Goal: Task Accomplishment & Management: Use online tool/utility

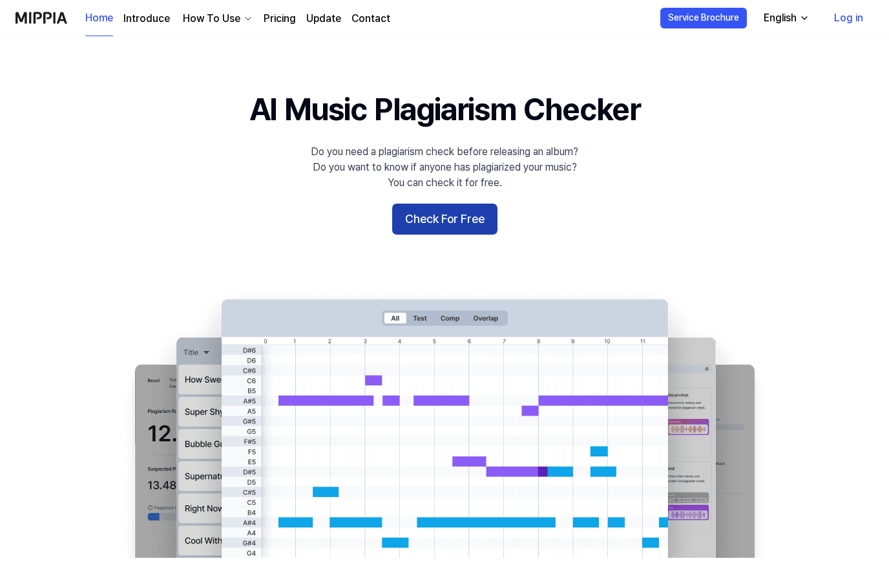
drag, startPoint x: 0, startPoint y: 0, endPoint x: 470, endPoint y: 219, distance: 518.7
click at [470, 219] on button "Check For Free" at bounding box center [444, 218] width 105 height 31
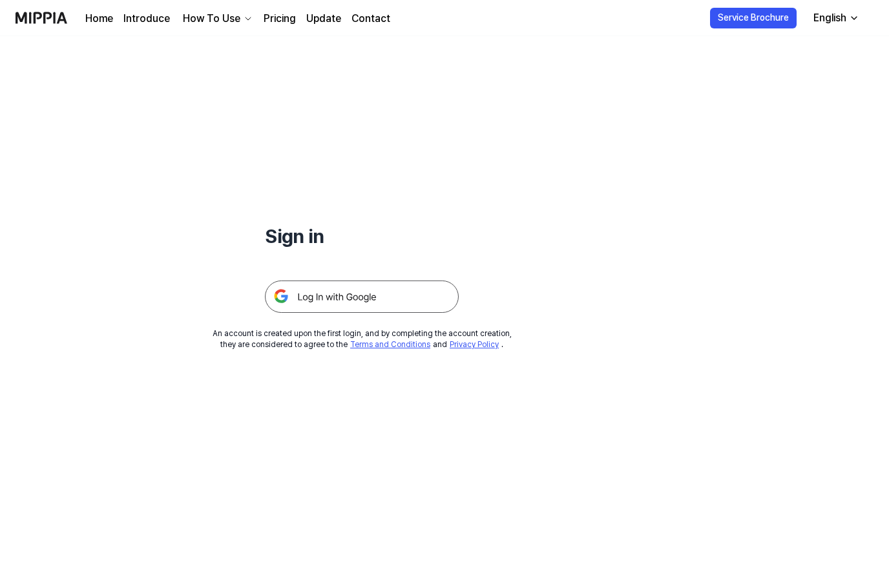
click at [310, 296] on img at bounding box center [362, 296] width 194 height 32
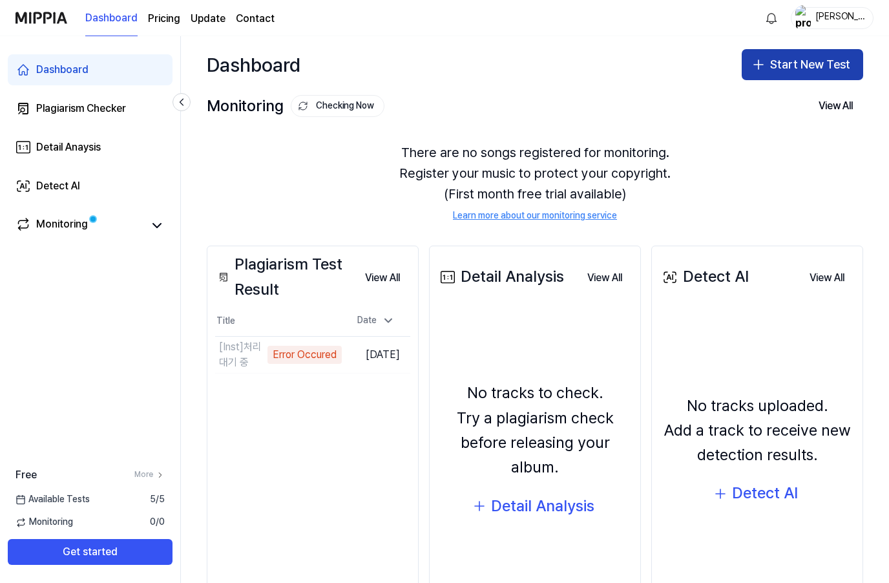
click at [809, 72] on button "Start New Test" at bounding box center [802, 64] width 121 height 31
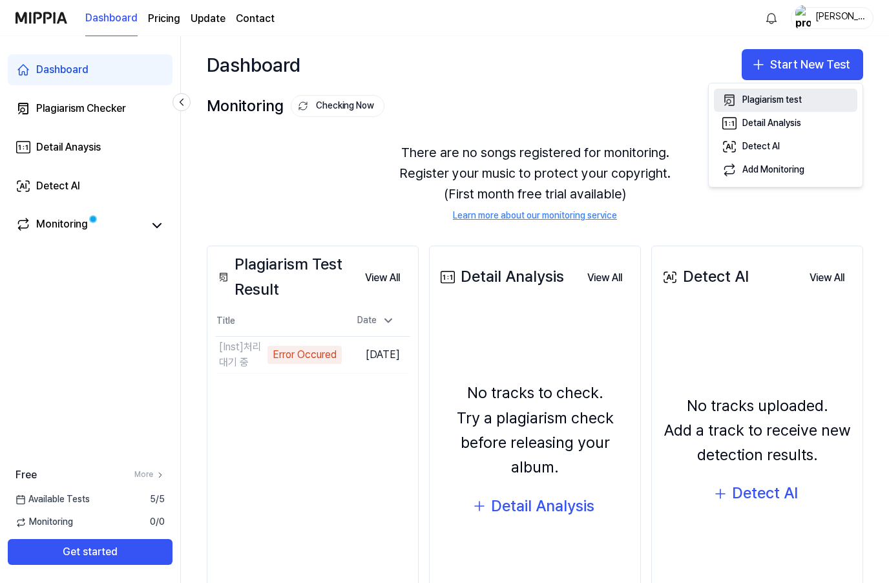
click at [790, 103] on div "Plagiarism test" at bounding box center [771, 100] width 59 height 13
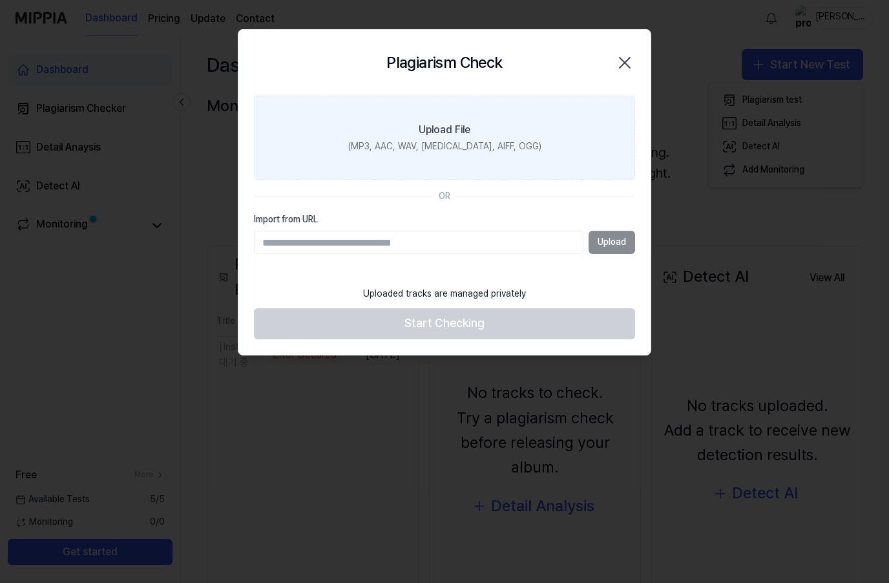
click at [554, 121] on label "Upload File (MP3, AAC, WAV, [MEDICAL_DATA], AIFF, OGG)" at bounding box center [444, 138] width 381 height 84
click at [0, 0] on input "Upload File (MP3, AAC, WAV, [MEDICAL_DATA], AIFF, OGG)" at bounding box center [0, 0] width 0 height 0
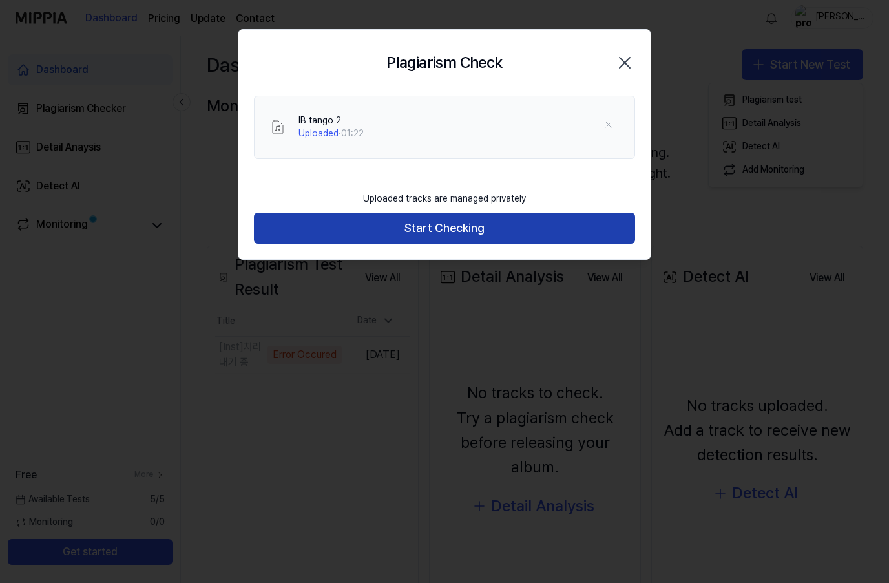
click at [484, 237] on button "Start Checking" at bounding box center [444, 228] width 381 height 31
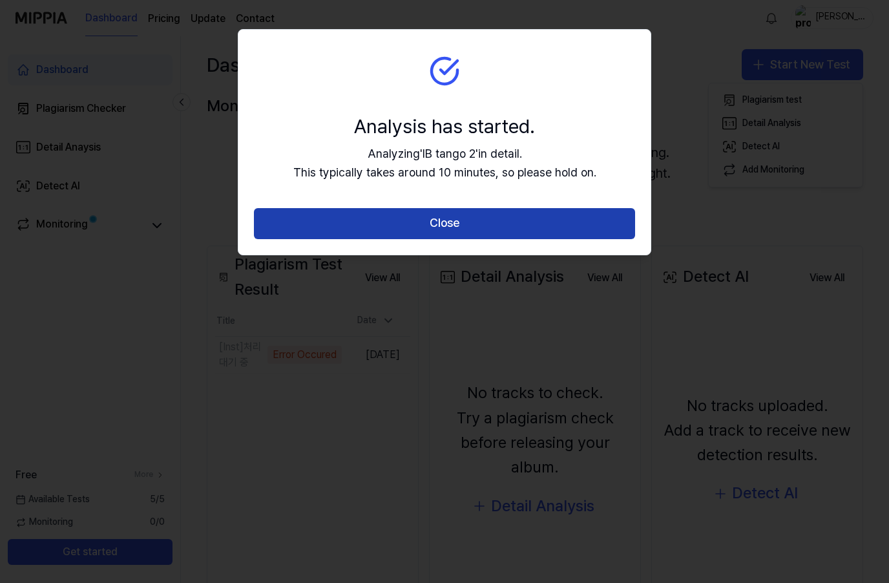
click at [475, 226] on button "Close" at bounding box center [444, 223] width 381 height 31
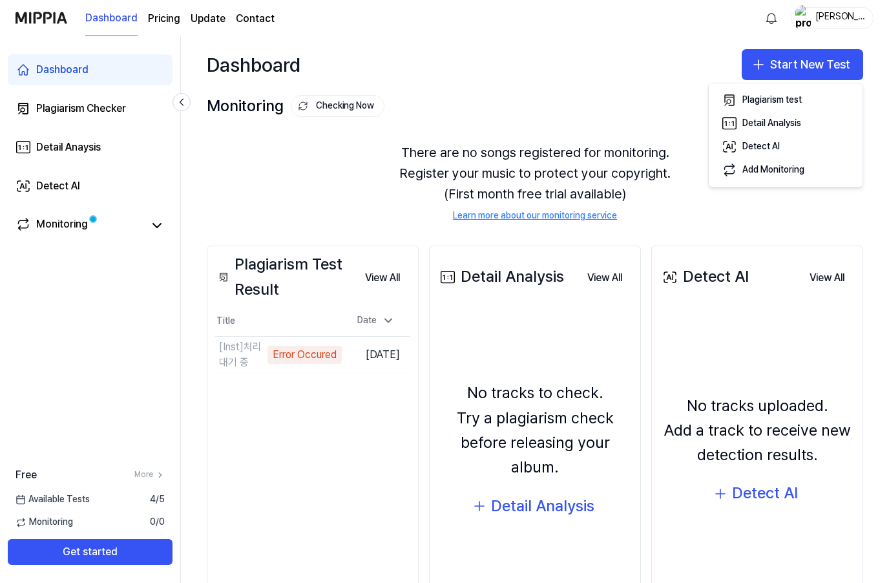
click at [753, 197] on div "There are no songs registered for monitoring. Register your music to protect yo…" at bounding box center [535, 182] width 656 height 111
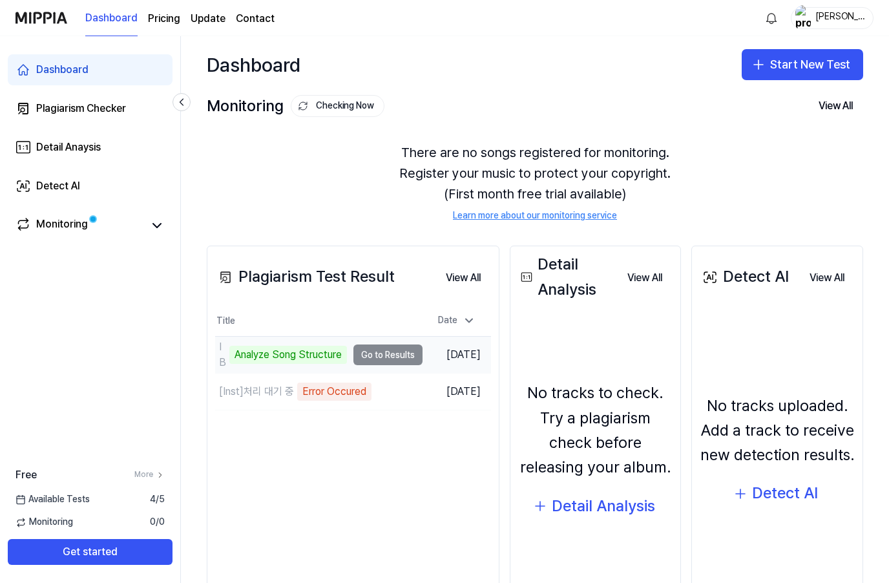
click at [386, 357] on td "IB tango 2 Analyze Song Structure Go to Results" at bounding box center [318, 355] width 207 height 36
click at [383, 358] on td "IB tango 2 Analyze Song Structure Go to Results" at bounding box center [318, 355] width 207 height 36
click at [377, 357] on td "IB tango 2 Analyze Song Structure Go to Results" at bounding box center [318, 355] width 207 height 36
click at [322, 354] on div "Analyze Song Structure" at bounding box center [288, 355] width 118 height 18
click at [386, 354] on td "IB tango 2 Analyze Song Structure Go to Results" at bounding box center [318, 355] width 207 height 36
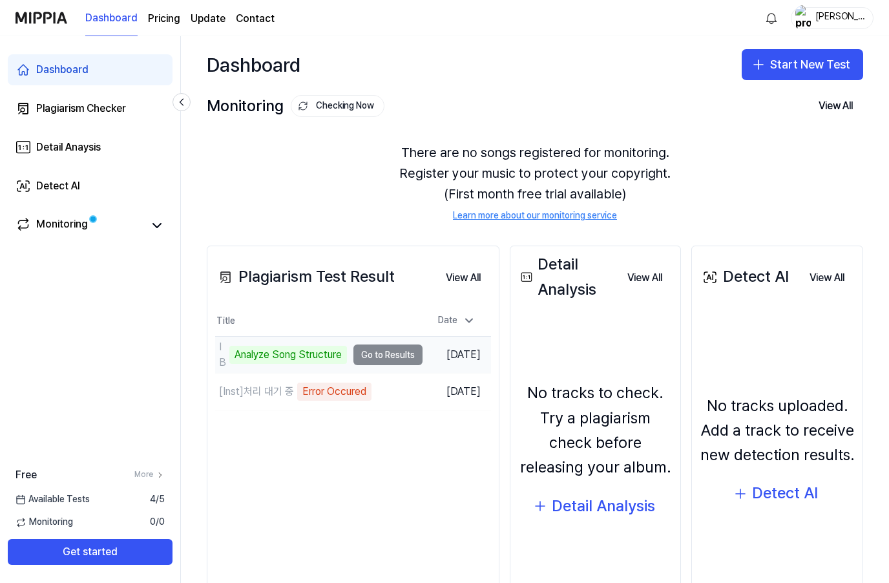
click at [450, 356] on td "[DATE]" at bounding box center [456, 355] width 68 height 37
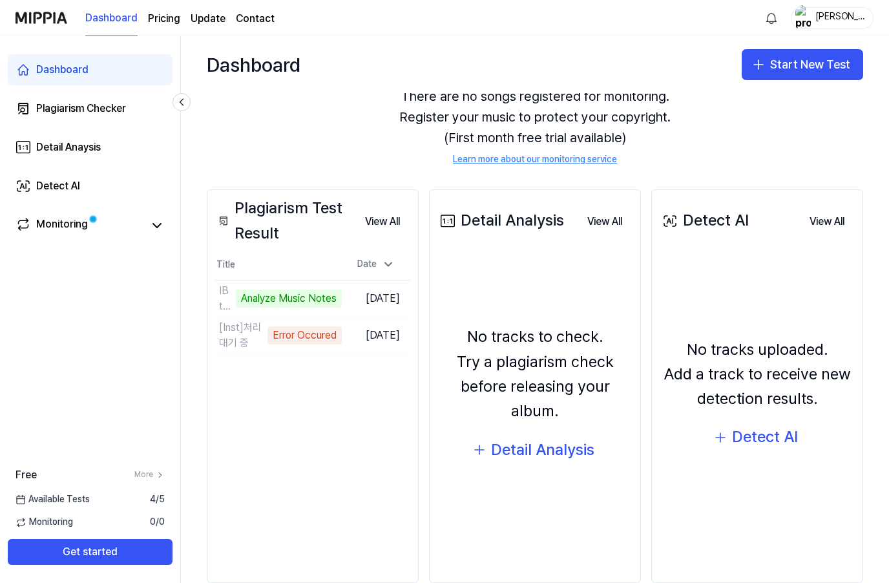
scroll to position [54, 0]
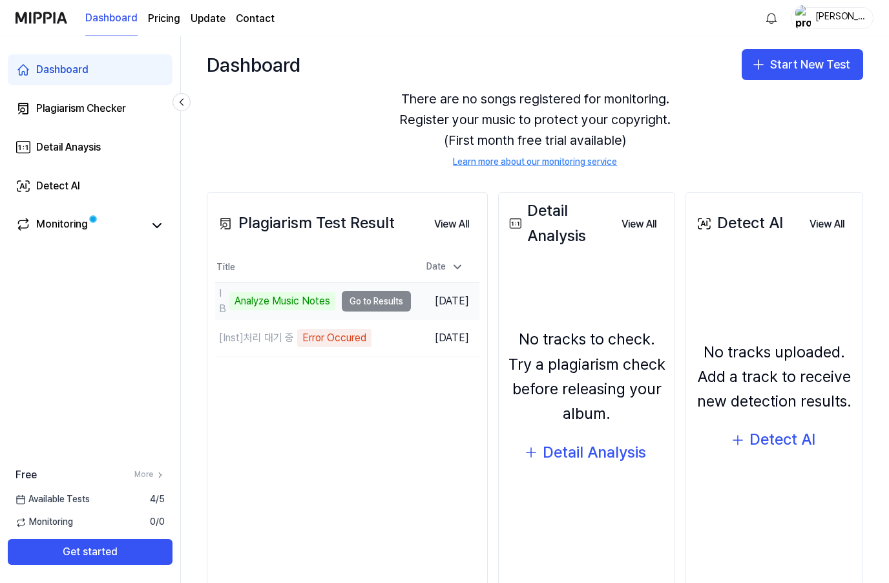
click at [312, 302] on div "Analyze Music Notes" at bounding box center [282, 301] width 106 height 18
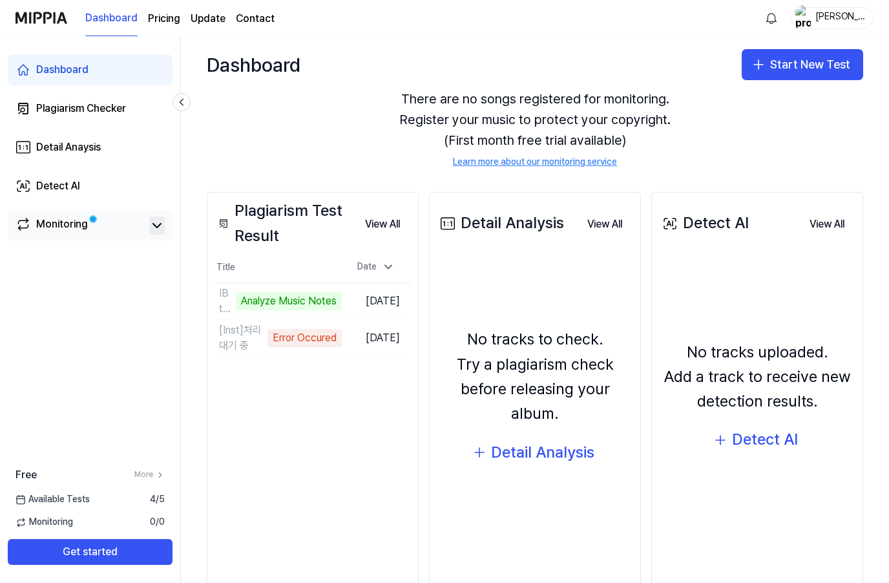
click at [149, 229] on icon at bounding box center [157, 226] width 16 height 16
click at [162, 220] on icon at bounding box center [157, 226] width 16 height 16
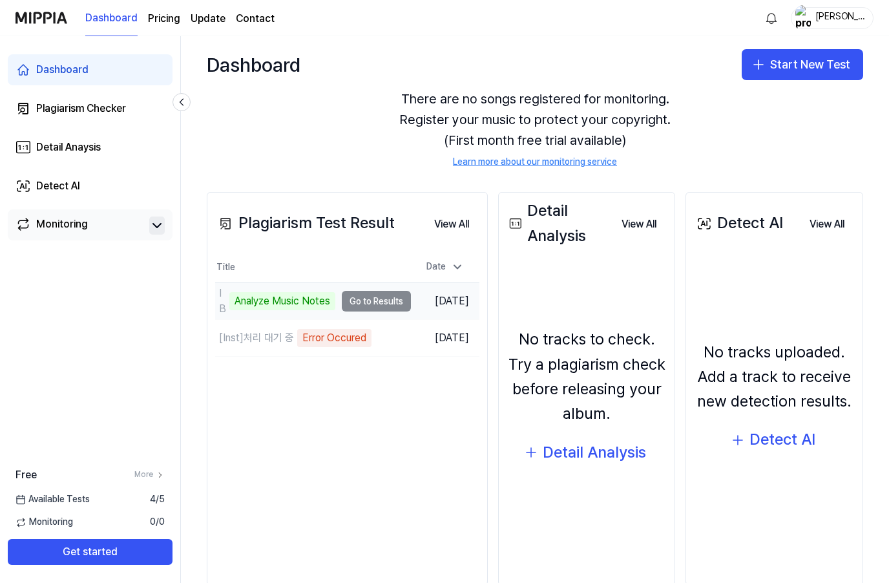
click at [426, 306] on td "[DATE]" at bounding box center [445, 301] width 68 height 37
click at [393, 300] on td "IB tango 2 Analyze Music Notes Go to Results" at bounding box center [313, 301] width 196 height 36
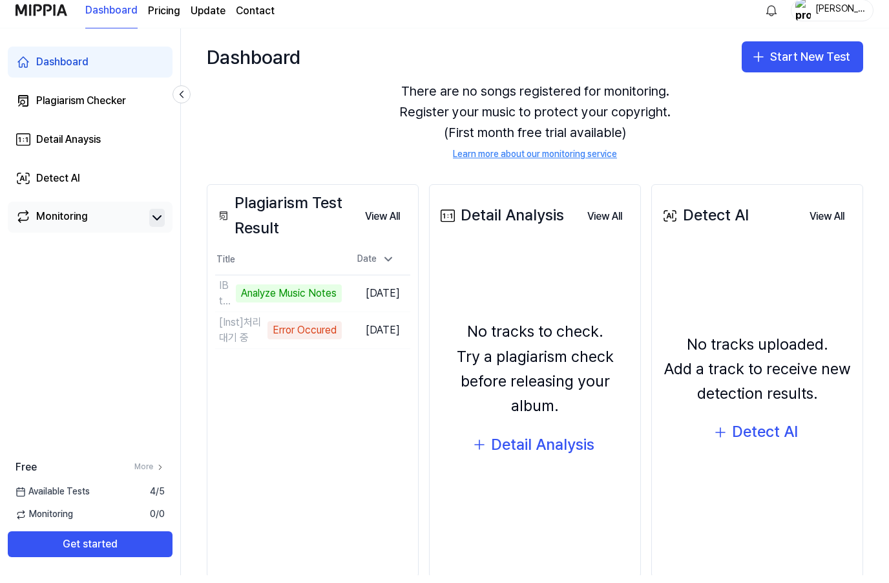
scroll to position [0, 0]
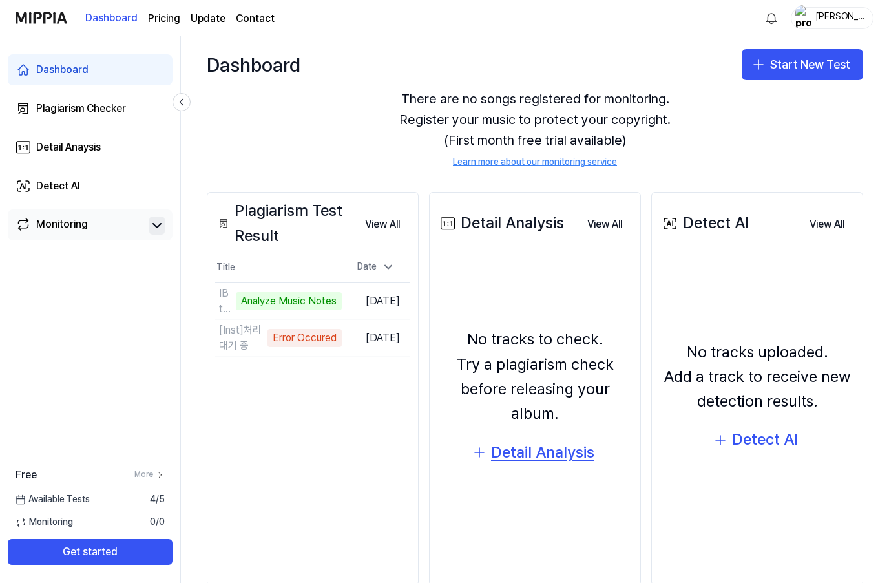
click at [585, 461] on div "Detail Analysis" at bounding box center [542, 452] width 103 height 25
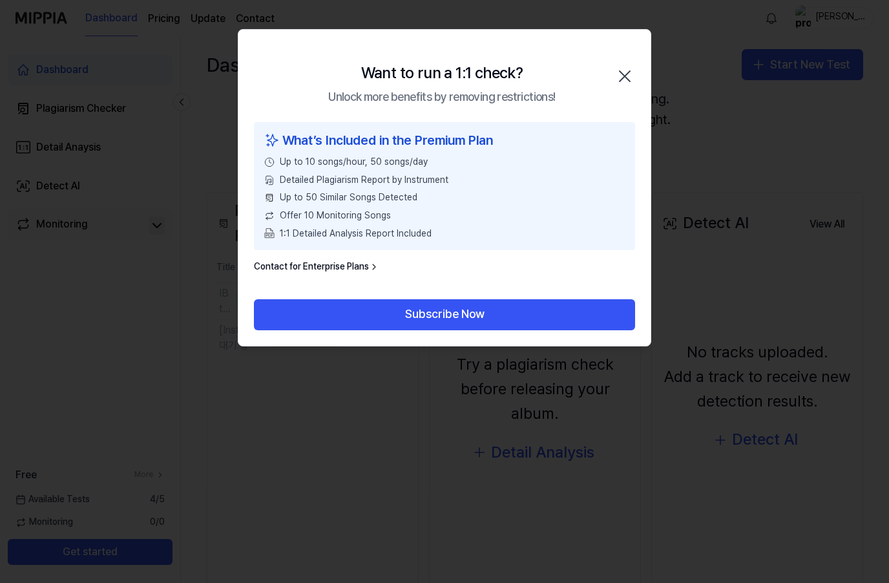
click at [573, 424] on div at bounding box center [444, 291] width 889 height 583
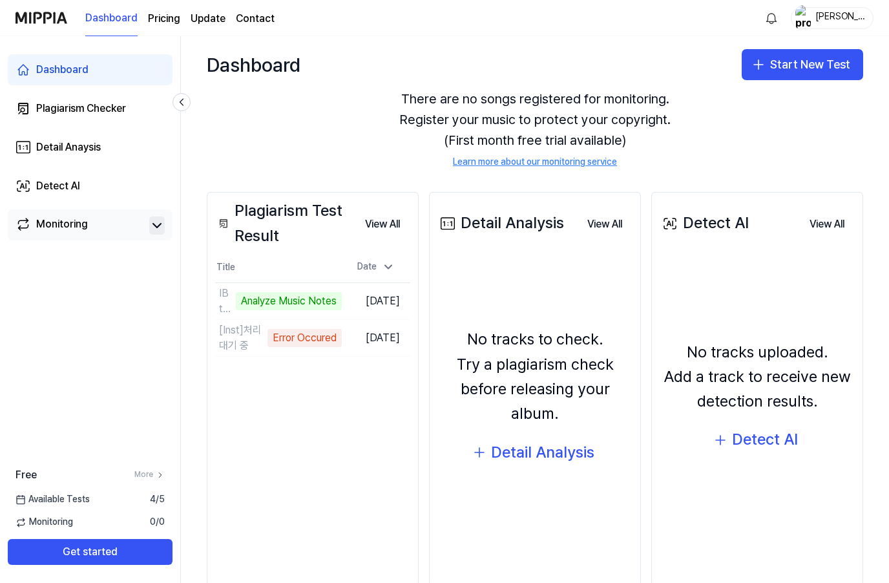
click at [577, 166] on div "Plagiarism Test Result View All Plagiarism Test Result Title Date IB tango 2 An…" at bounding box center [535, 388] width 708 height 445
click at [566, 151] on div "There are no songs registered for monitoring. Register your music to protect yo…" at bounding box center [535, 128] width 656 height 111
click at [568, 158] on link "Learn more about our monitoring service" at bounding box center [535, 162] width 164 height 13
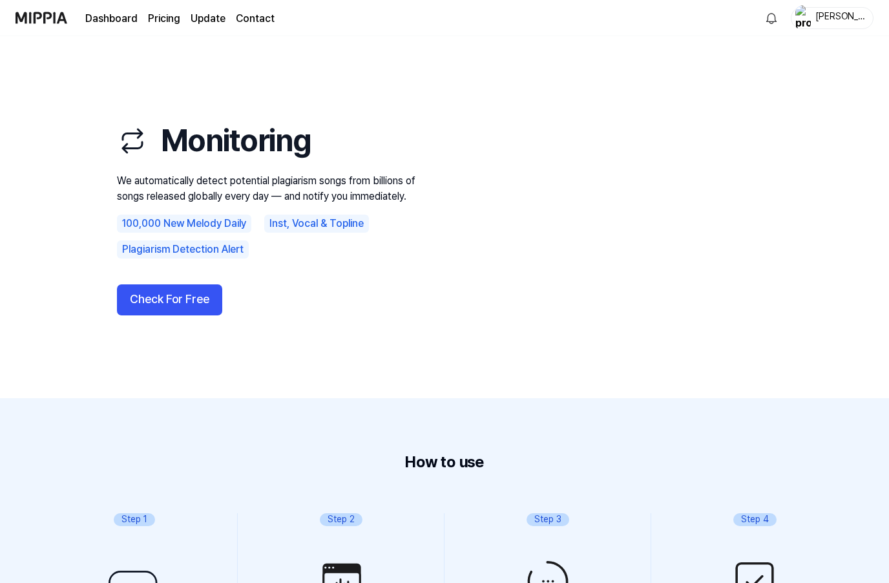
click at [568, 162] on video at bounding box center [617, 217] width 310 height 258
click at [180, 289] on button "Check For Free" at bounding box center [169, 299] width 105 height 31
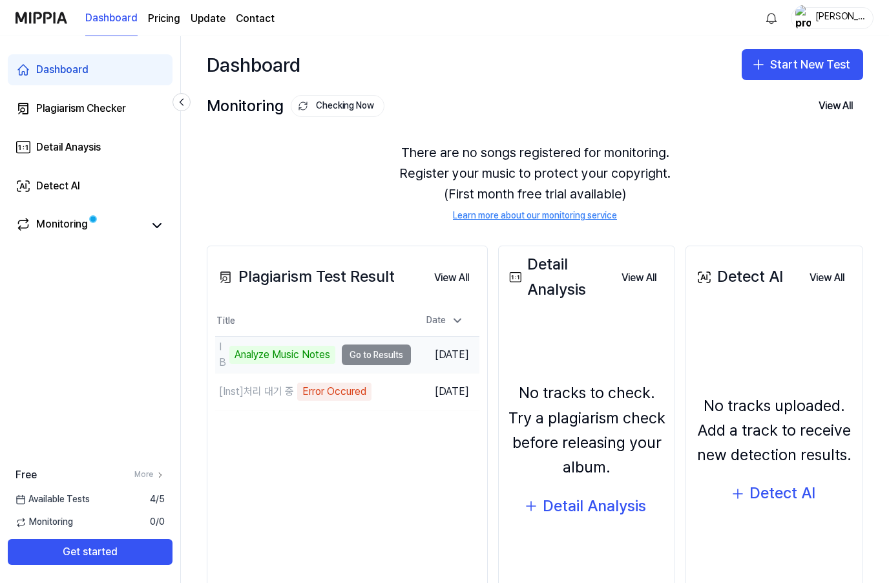
click at [226, 349] on div "IB tango 2 Analyze Music Notes" at bounding box center [275, 354] width 120 height 31
drag, startPoint x: 227, startPoint y: 349, endPoint x: 395, endPoint y: 347, distance: 167.3
click at [404, 351] on td "IB tango 2 Analyze Music Notes Go to Results" at bounding box center [313, 355] width 196 height 36
click at [395, 347] on td "IB tango 2 Analyze Music Notes Go to Results" at bounding box center [313, 355] width 196 height 36
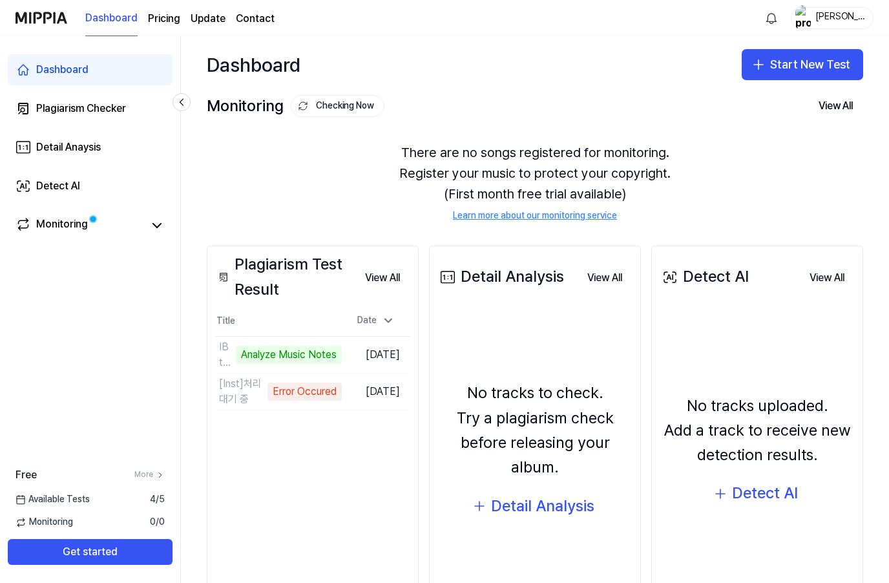
click at [464, 324] on div "No tracks to check. Try a plagiarism check before releasing your album. Detail …" at bounding box center [534, 451] width 195 height 271
click at [388, 273] on button "View All" at bounding box center [383, 278] width 56 height 26
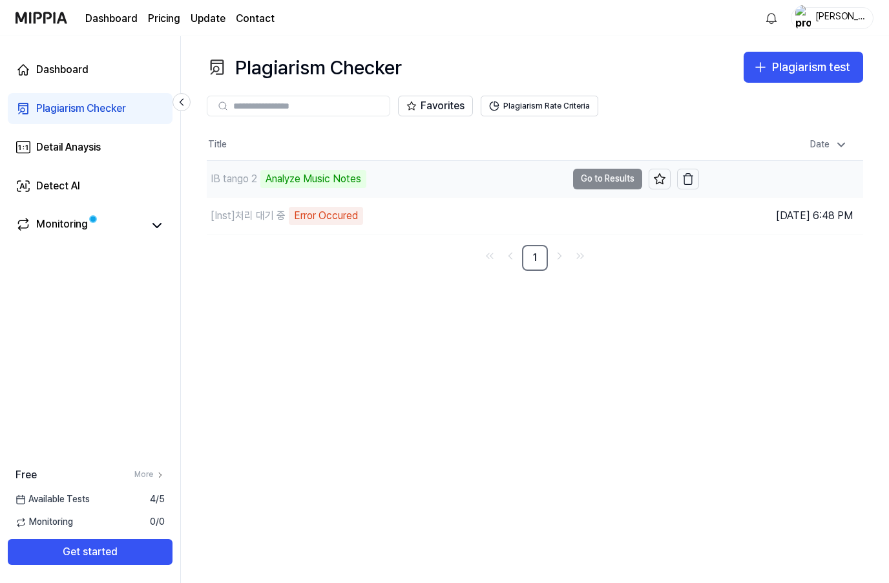
click at [602, 174] on td "IB tango 2 Analyze Music Notes Go to Results" at bounding box center [453, 179] width 492 height 36
click at [658, 177] on icon at bounding box center [659, 178] width 11 height 10
click at [599, 175] on td "IB tango 2 Analyze Music Notes Go to Results" at bounding box center [453, 179] width 492 height 36
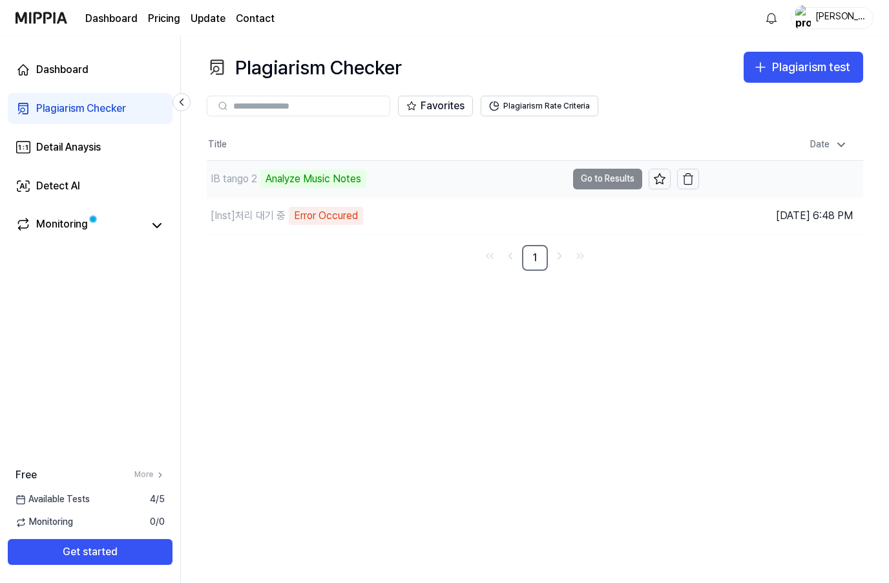
click at [538, 171] on div "IB tango 2 Analyze Music Notes" at bounding box center [387, 179] width 360 height 36
click at [548, 99] on button "Plagiarism Rate Criteria" at bounding box center [540, 106] width 118 height 21
click at [329, 177] on div "Analyze Music Notes" at bounding box center [329, 179] width 106 height 18
click at [525, 106] on button "Plagiarism Rate Criteria" at bounding box center [540, 106] width 118 height 21
click at [616, 176] on td "IB tango 2 Analyze Music Notes Go to Results" at bounding box center [453, 179] width 492 height 36
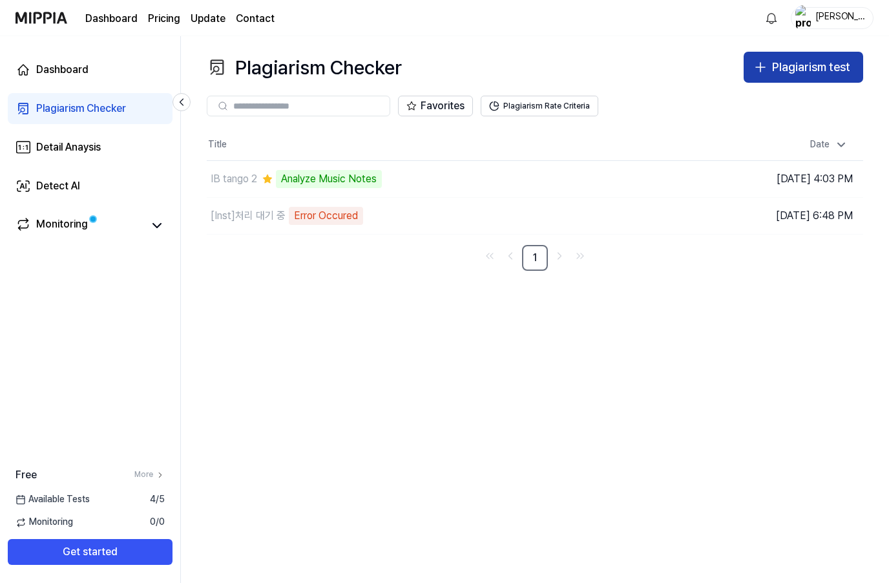
click at [768, 72] on icon "button" at bounding box center [760, 67] width 16 height 16
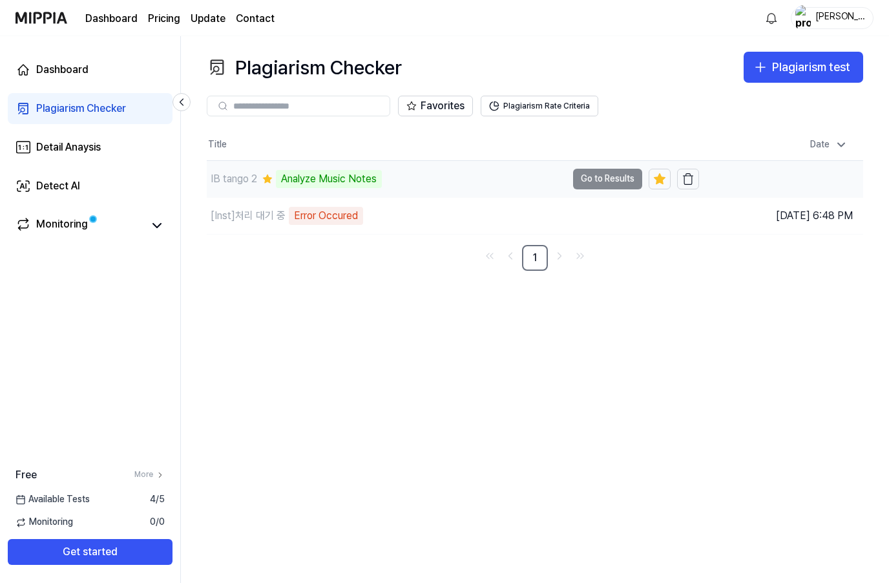
click at [314, 167] on div "IB tango 2 Analyze Music Notes" at bounding box center [387, 179] width 360 height 36
click at [608, 180] on td "IB tango 2 Analyze Music Notes Go to Results" at bounding box center [453, 179] width 492 height 36
click at [608, 182] on td "IB tango 2 5% Go to Results" at bounding box center [453, 179] width 492 height 36
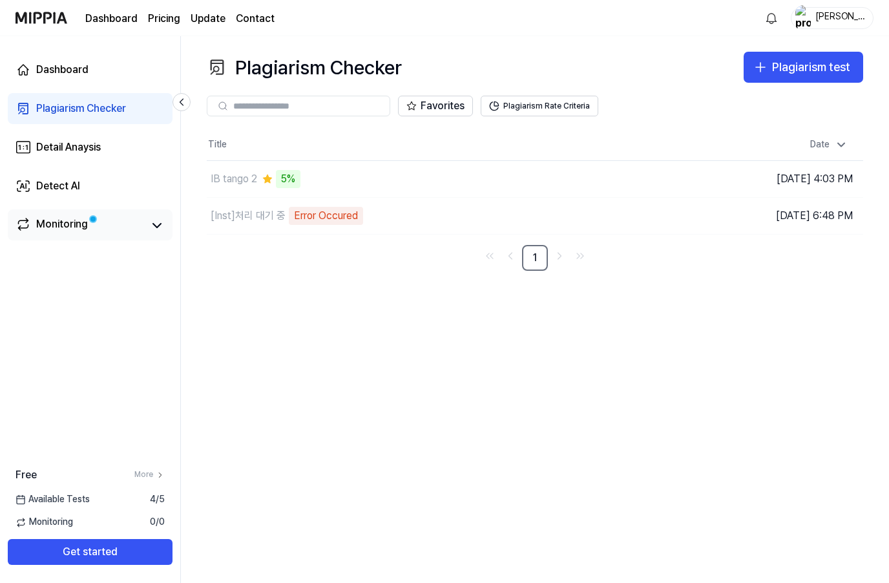
click at [59, 222] on div "Monitoring" at bounding box center [62, 225] width 52 height 18
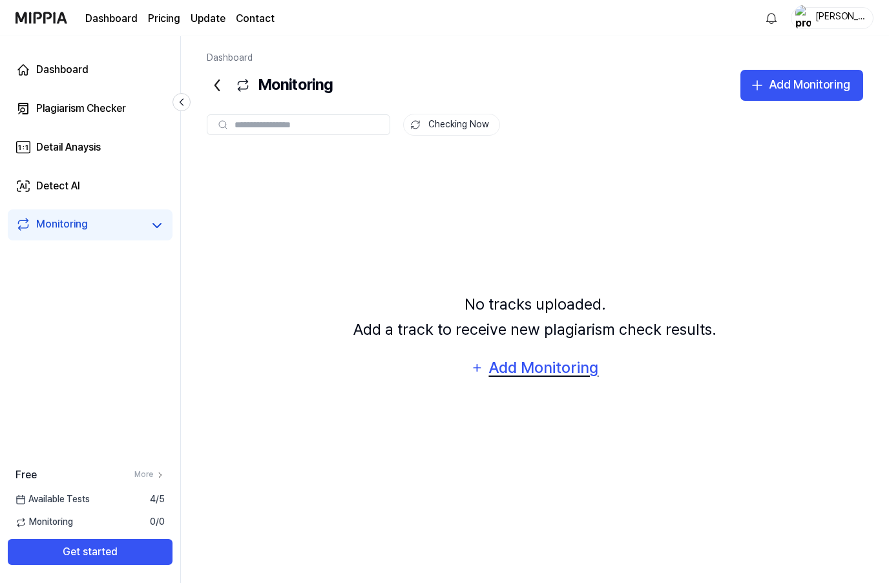
click at [503, 380] on div "Add Monitoring" at bounding box center [544, 367] width 112 height 25
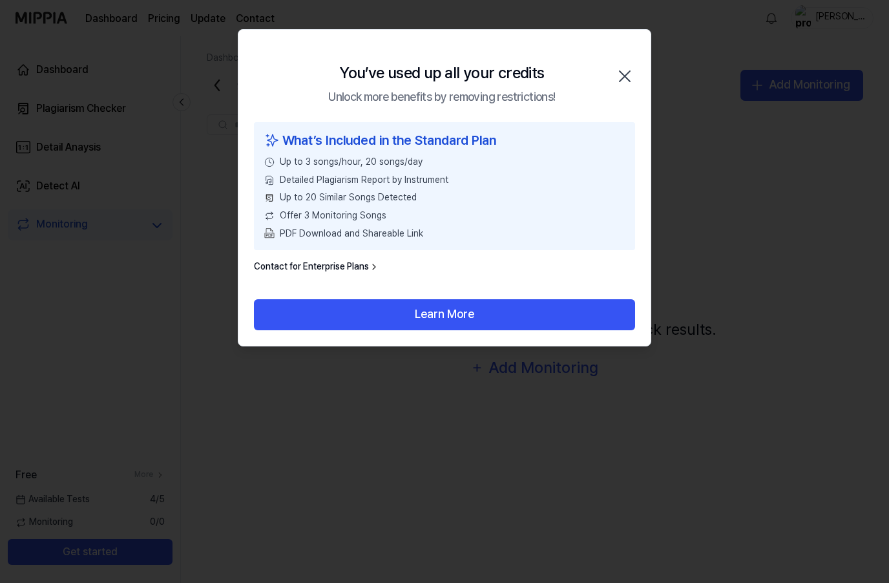
click at [639, 59] on div "You’ve used up all your credits Unlock more benefits by removing restrictions! …" at bounding box center [444, 76] width 412 height 92
click at [621, 63] on div "You’ve used up all your credits Unlock more benefits by removing restrictions! …" at bounding box center [444, 76] width 412 height 92
click at [631, 76] on icon "button" at bounding box center [624, 76] width 21 height 21
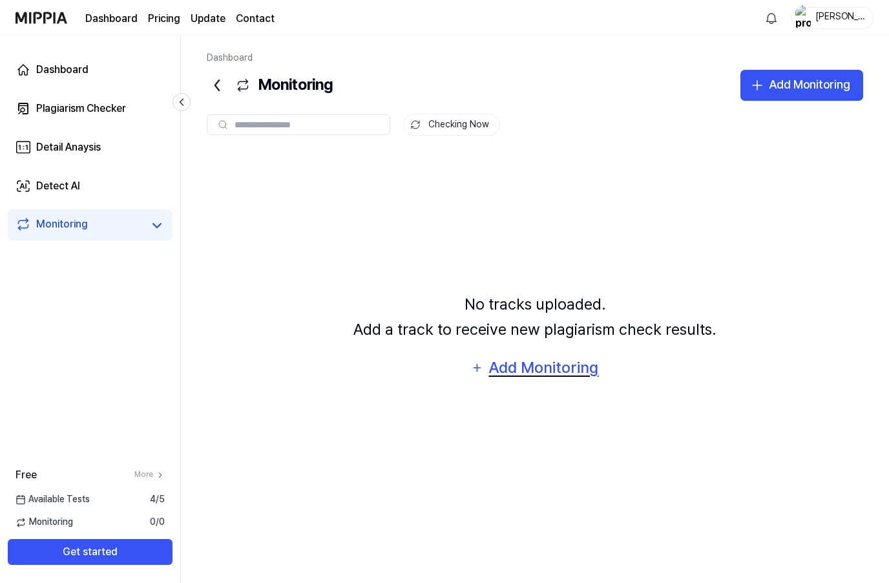
click at [535, 380] on div "Add Monitoring" at bounding box center [544, 367] width 112 height 25
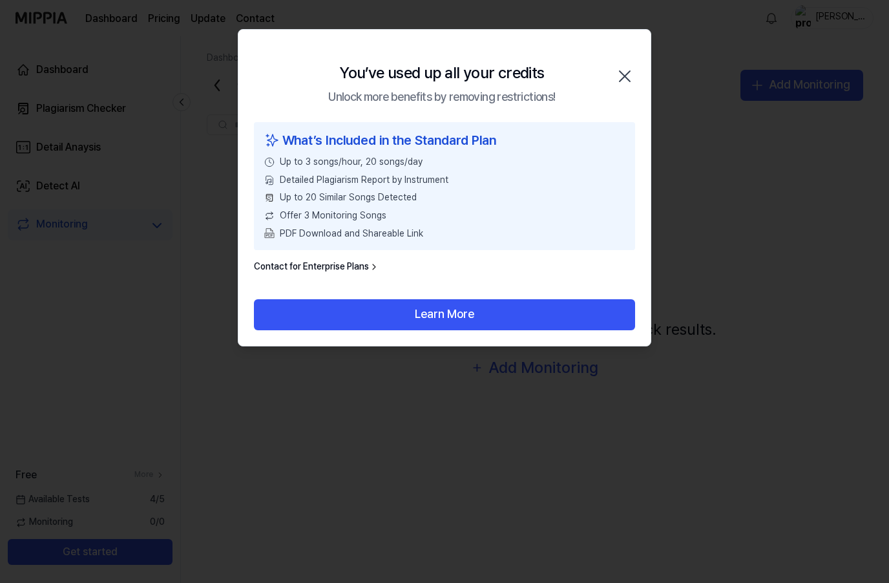
click at [622, 75] on icon "button" at bounding box center [624, 76] width 21 height 21
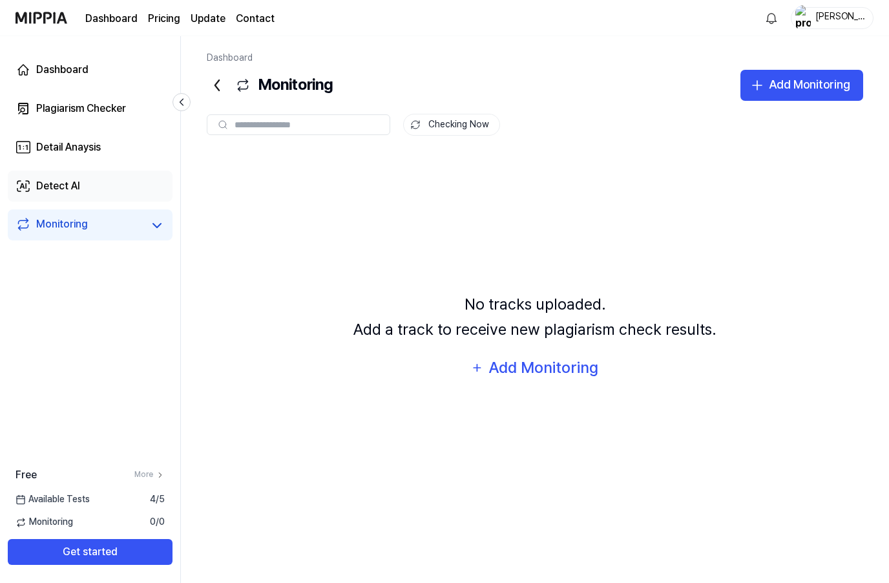
click at [106, 189] on link "Detect AI" at bounding box center [90, 186] width 165 height 31
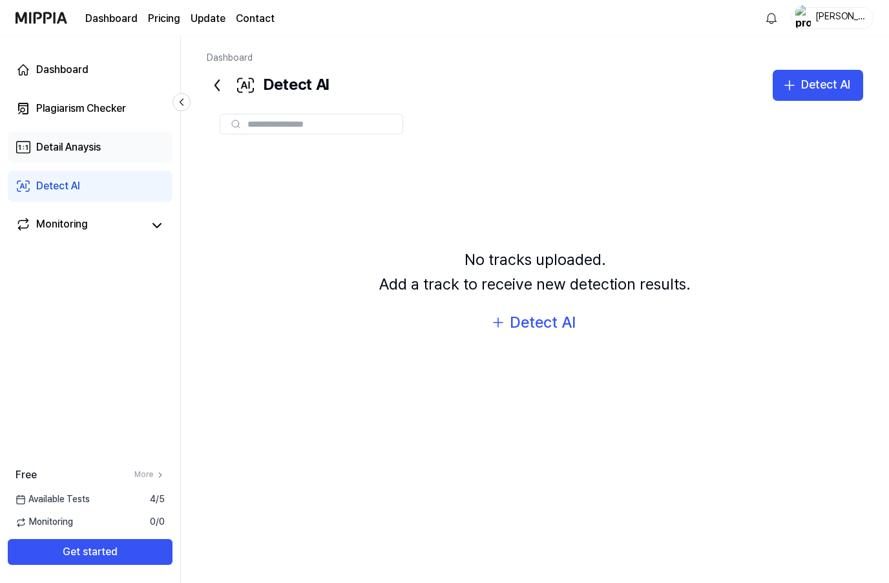
click at [125, 143] on link "Detail Anaysis" at bounding box center [90, 147] width 165 height 31
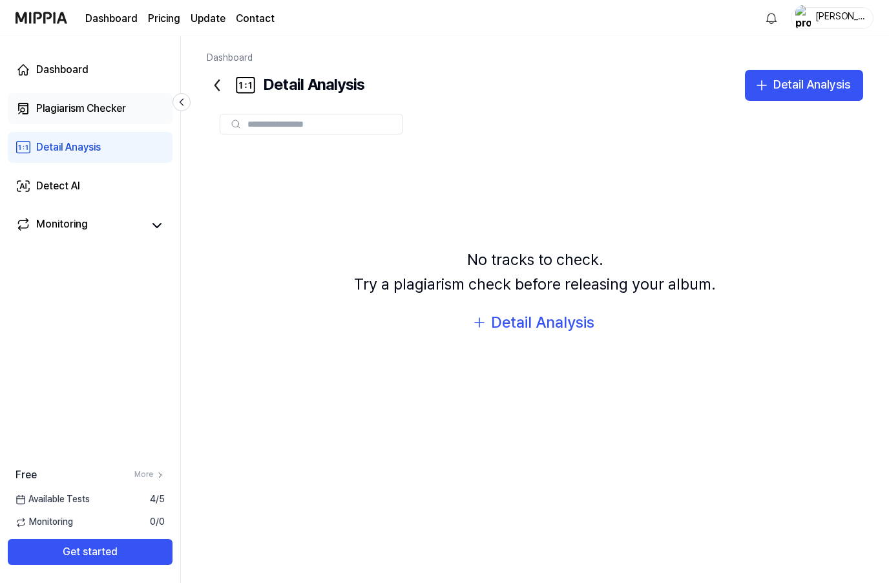
click at [112, 116] on div "Plagiarism Checker" at bounding box center [81, 109] width 90 height 16
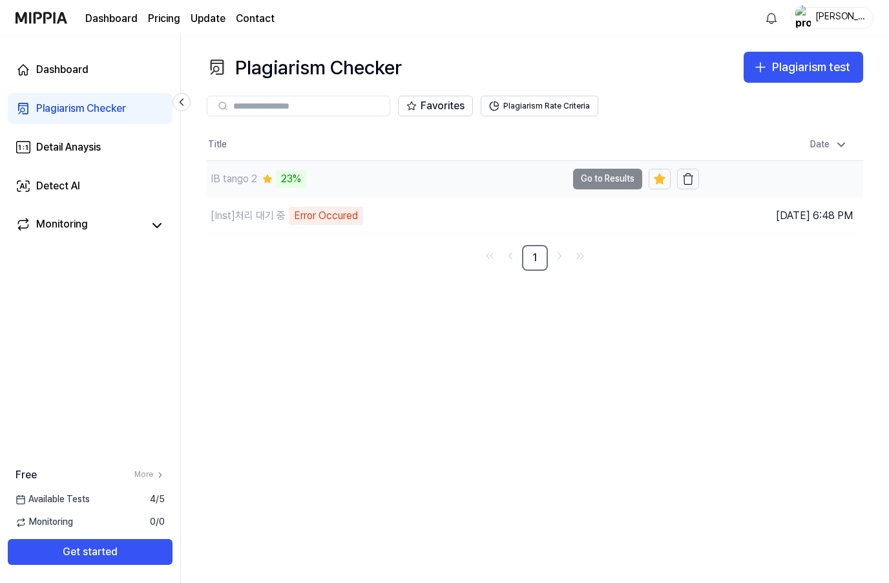
click at [306, 170] on div "23%" at bounding box center [291, 179] width 30 height 18
click at [287, 177] on div "32%" at bounding box center [291, 179] width 30 height 18
click at [381, 172] on div "IB tango 2" at bounding box center [387, 179] width 360 height 36
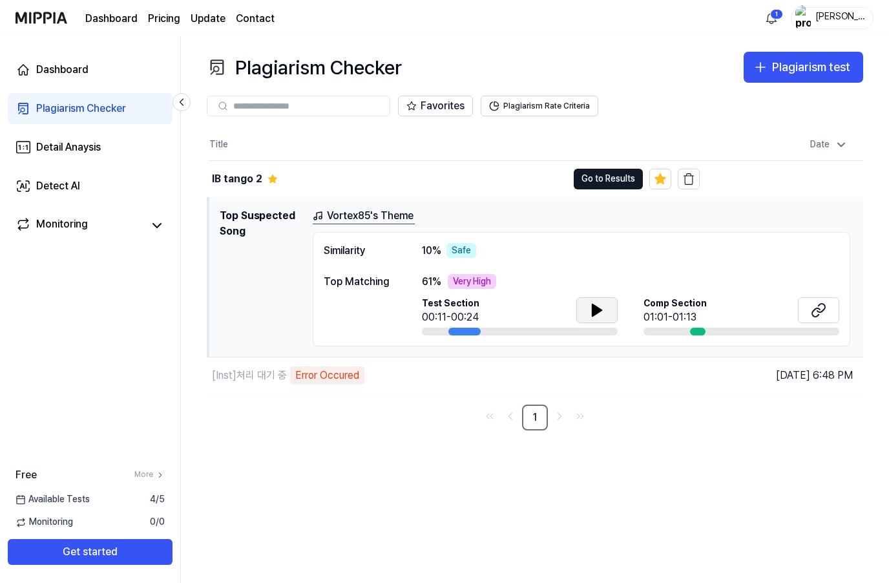
click at [599, 306] on icon at bounding box center [597, 310] width 16 height 16
click at [607, 306] on button at bounding box center [596, 310] width 41 height 26
click at [377, 216] on link "Vortex85's Theme" at bounding box center [364, 216] width 102 height 16
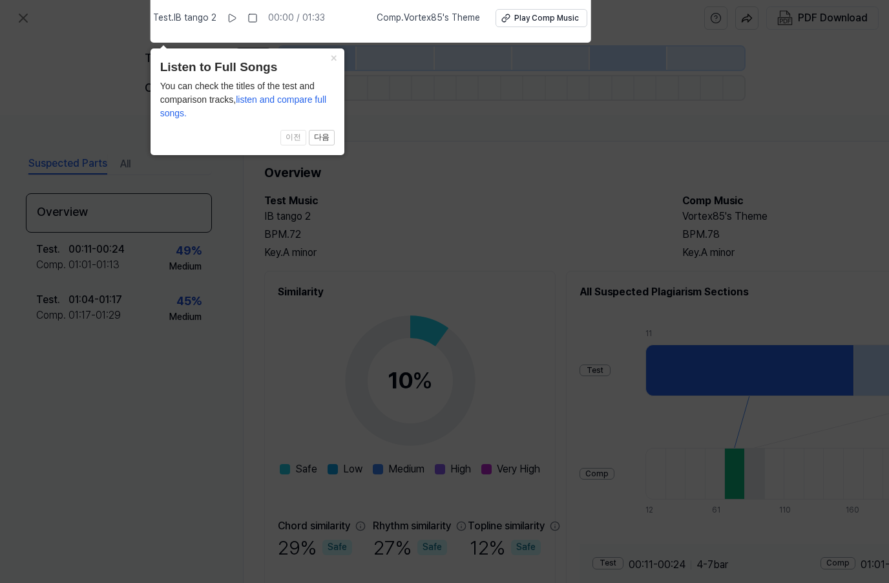
click at [378, 216] on icon at bounding box center [444, 288] width 889 height 589
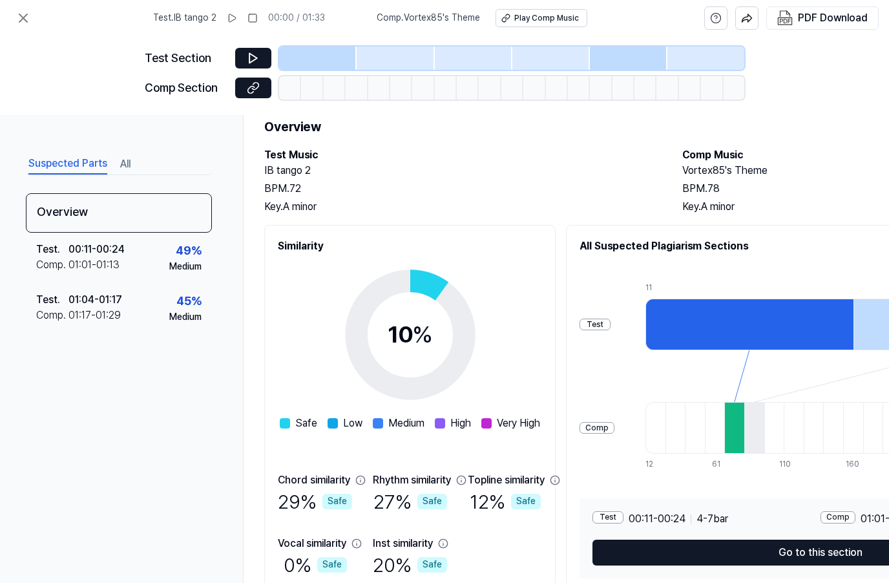
scroll to position [46, 0]
drag, startPoint x: 724, startPoint y: 168, endPoint x: 740, endPoint y: 168, distance: 16.1
click at [740, 168] on h2 "Vortex85's Theme" at bounding box center [878, 171] width 392 height 16
click at [807, 189] on div "BPM. 78" at bounding box center [878, 189] width 392 height 16
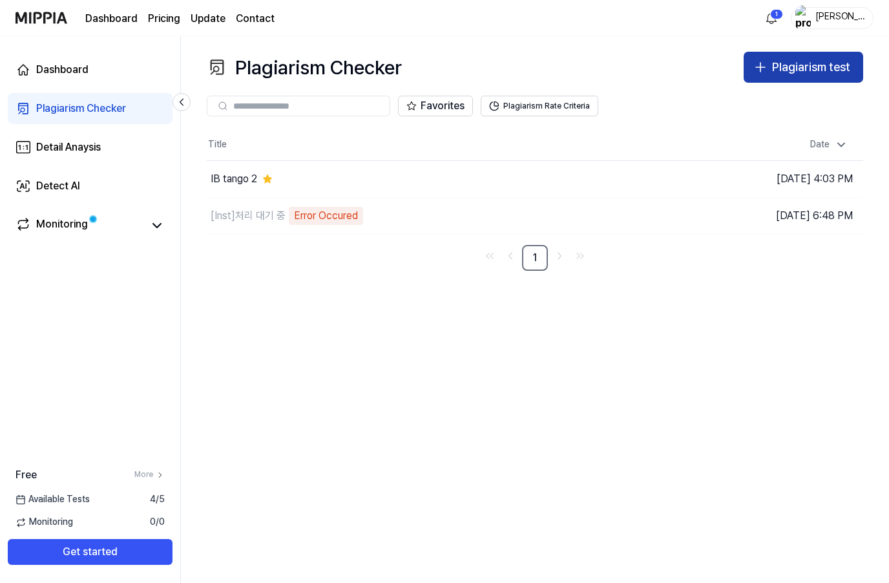
click at [800, 71] on div "Plagiarism test" at bounding box center [811, 67] width 78 height 19
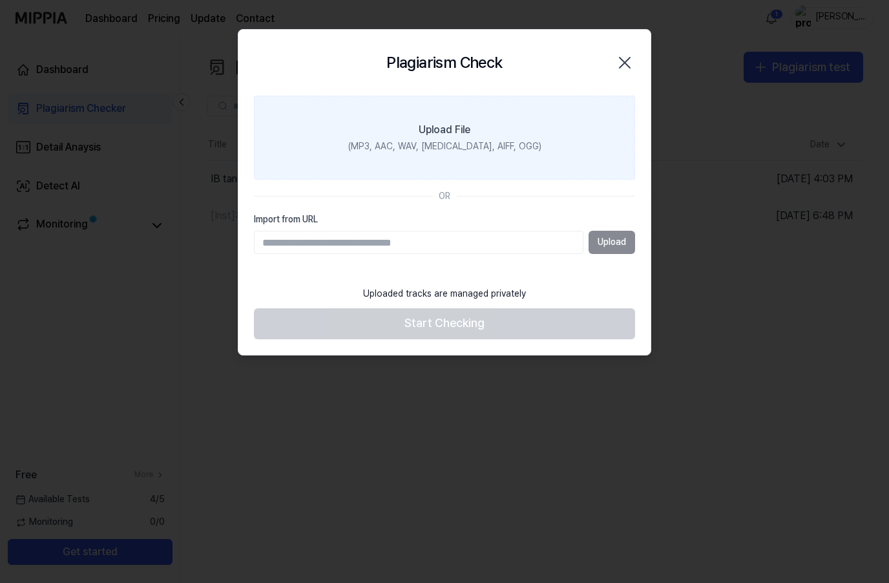
click at [475, 172] on label "Upload File (MP3, AAC, WAV, [MEDICAL_DATA], AIFF, OGG)" at bounding box center [444, 138] width 381 height 84
click at [0, 0] on input "Upload File (MP3, AAC, WAV, [MEDICAL_DATA], AIFF, OGG)" at bounding box center [0, 0] width 0 height 0
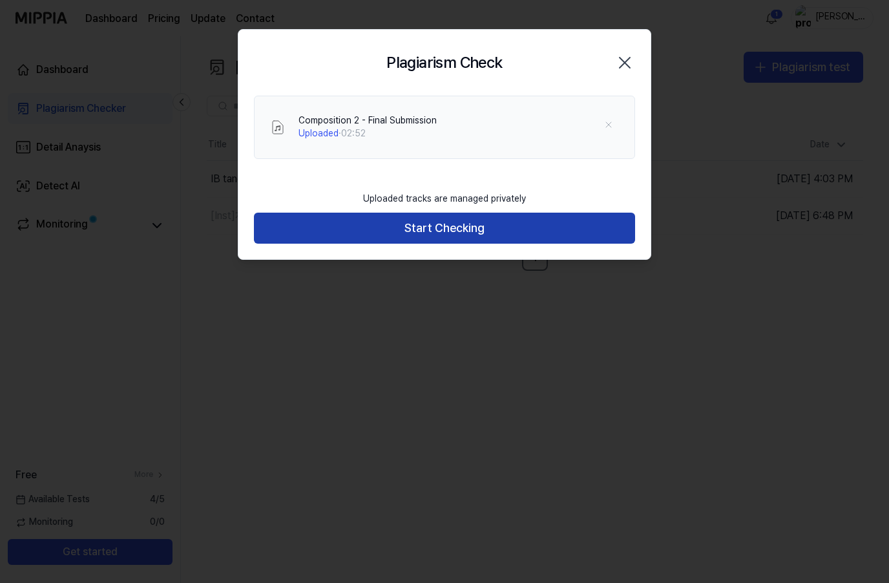
click at [538, 230] on button "Start Checking" at bounding box center [444, 228] width 381 height 31
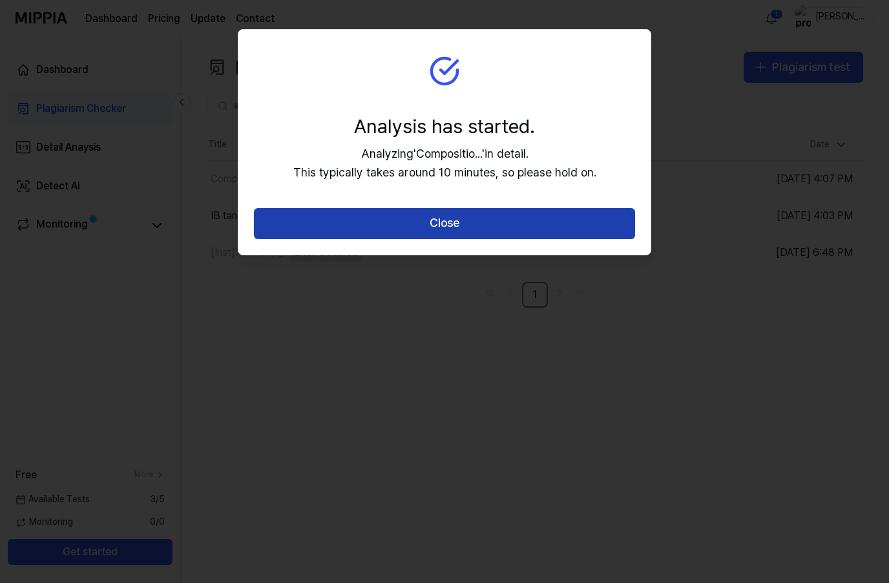
click at [590, 214] on button "Close" at bounding box center [444, 223] width 381 height 31
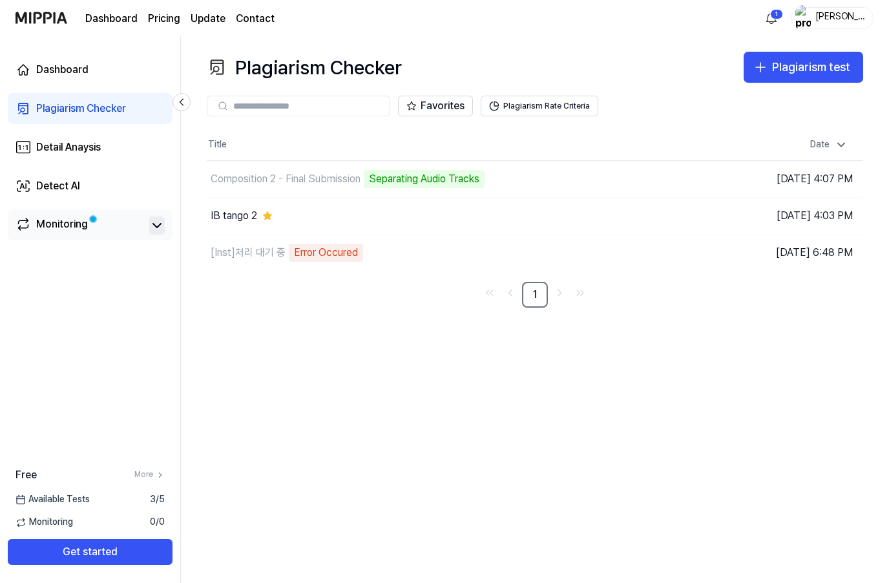
click at [163, 224] on icon at bounding box center [157, 226] width 16 height 16
click at [136, 105] on link "Plagiarism Checker" at bounding box center [90, 108] width 165 height 31
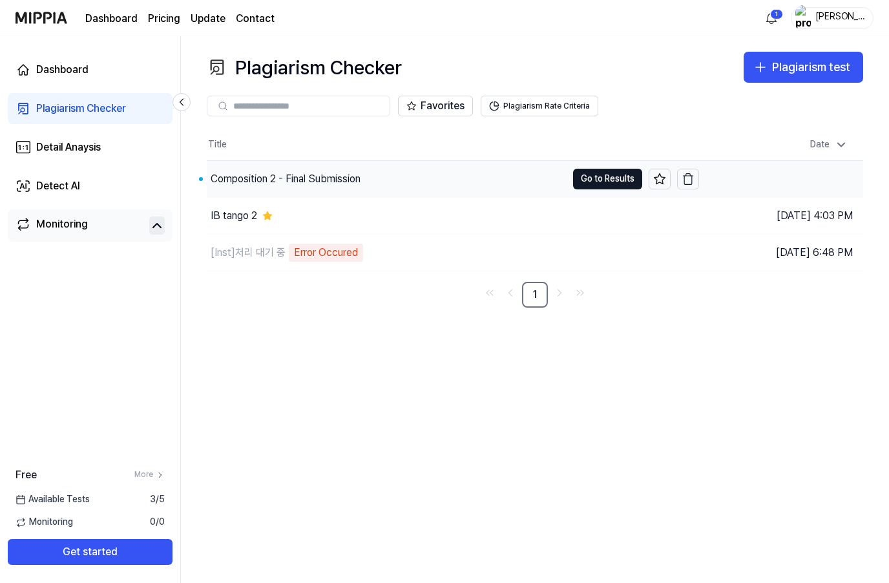
click at [436, 186] on div "Composition 2 - Final Submission" at bounding box center [387, 179] width 360 height 36
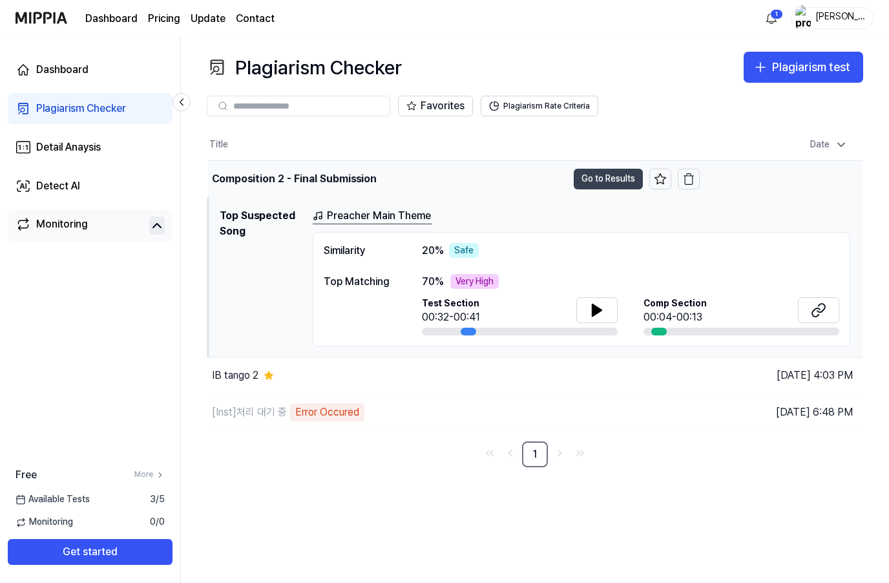
click at [595, 181] on button "Go to Results" at bounding box center [608, 179] width 69 height 21
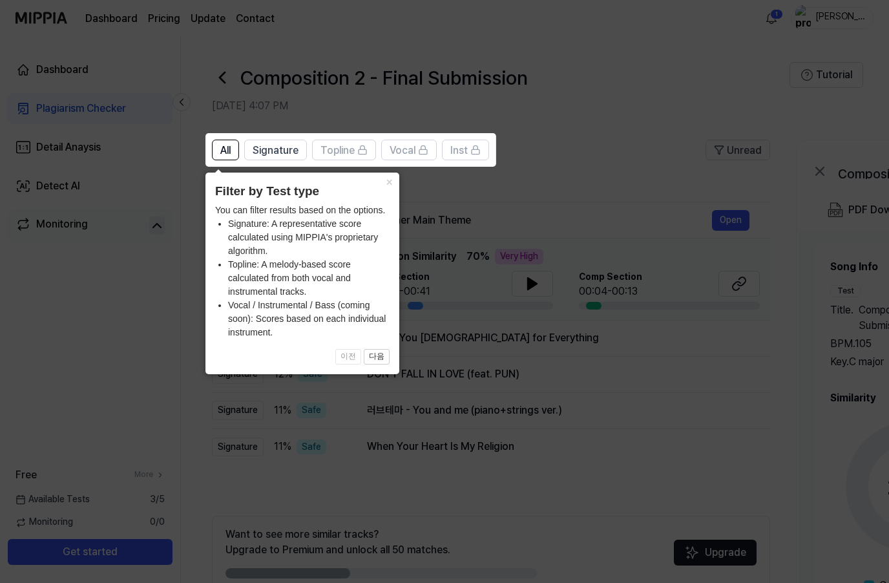
click at [522, 240] on icon at bounding box center [444, 291] width 889 height 583
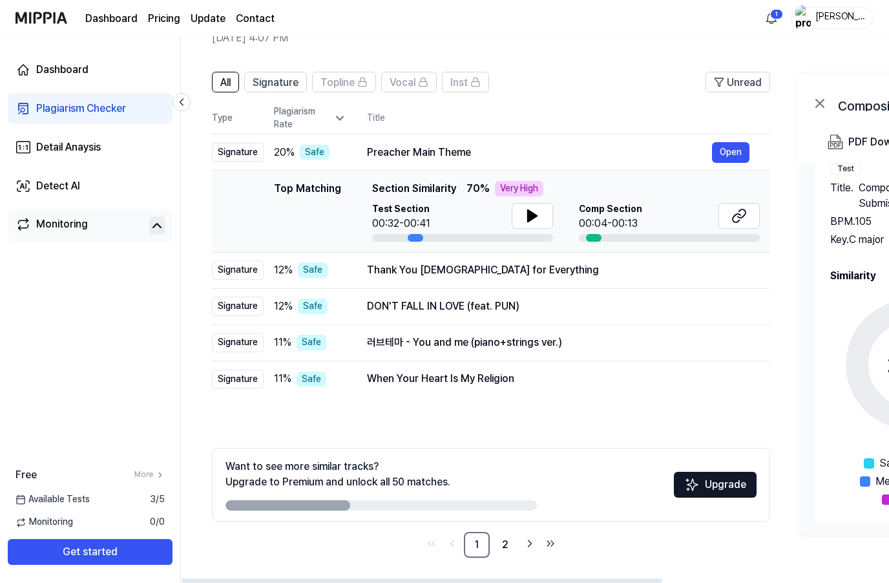
scroll to position [68, 0]
